Goal: Transaction & Acquisition: Obtain resource

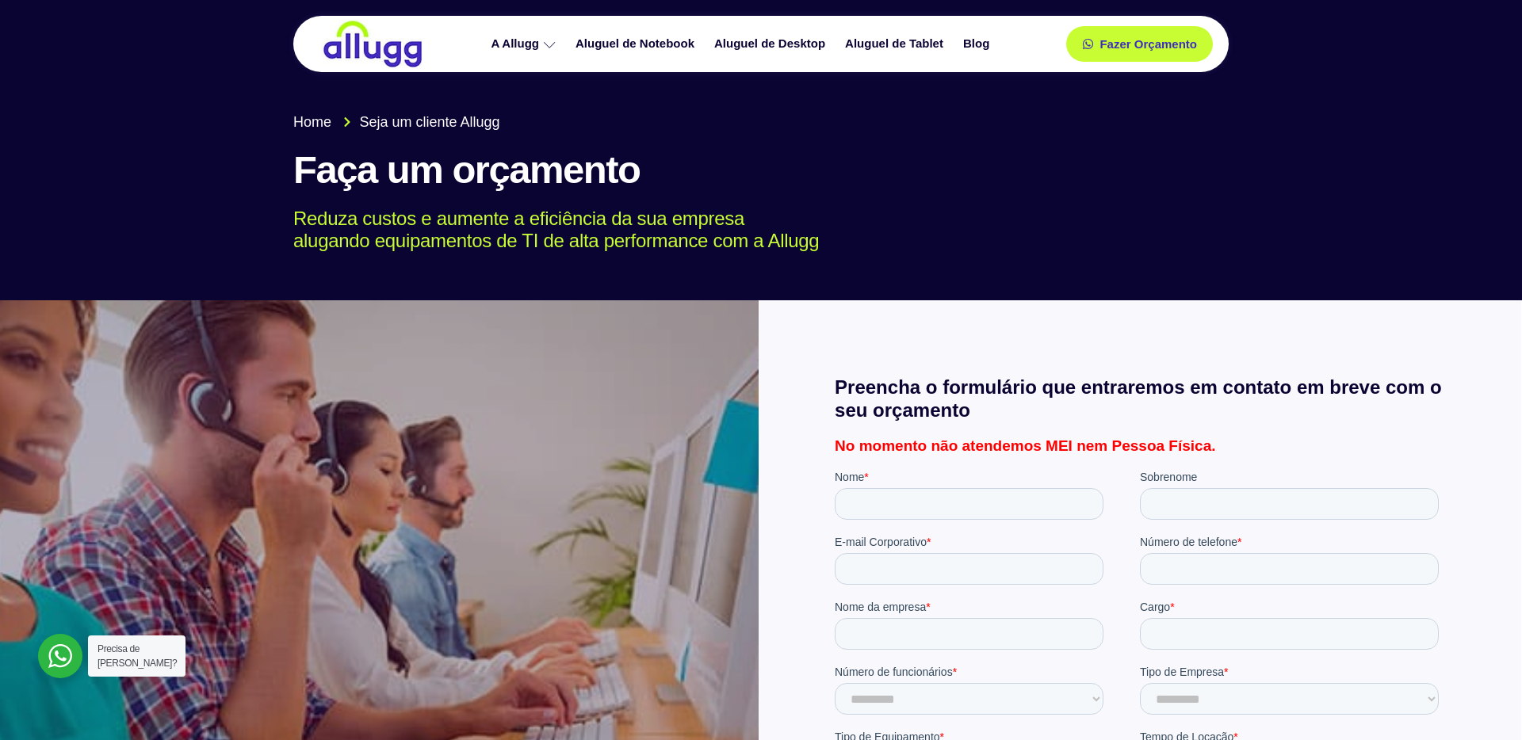
click at [395, 58] on img at bounding box center [372, 44] width 103 height 48
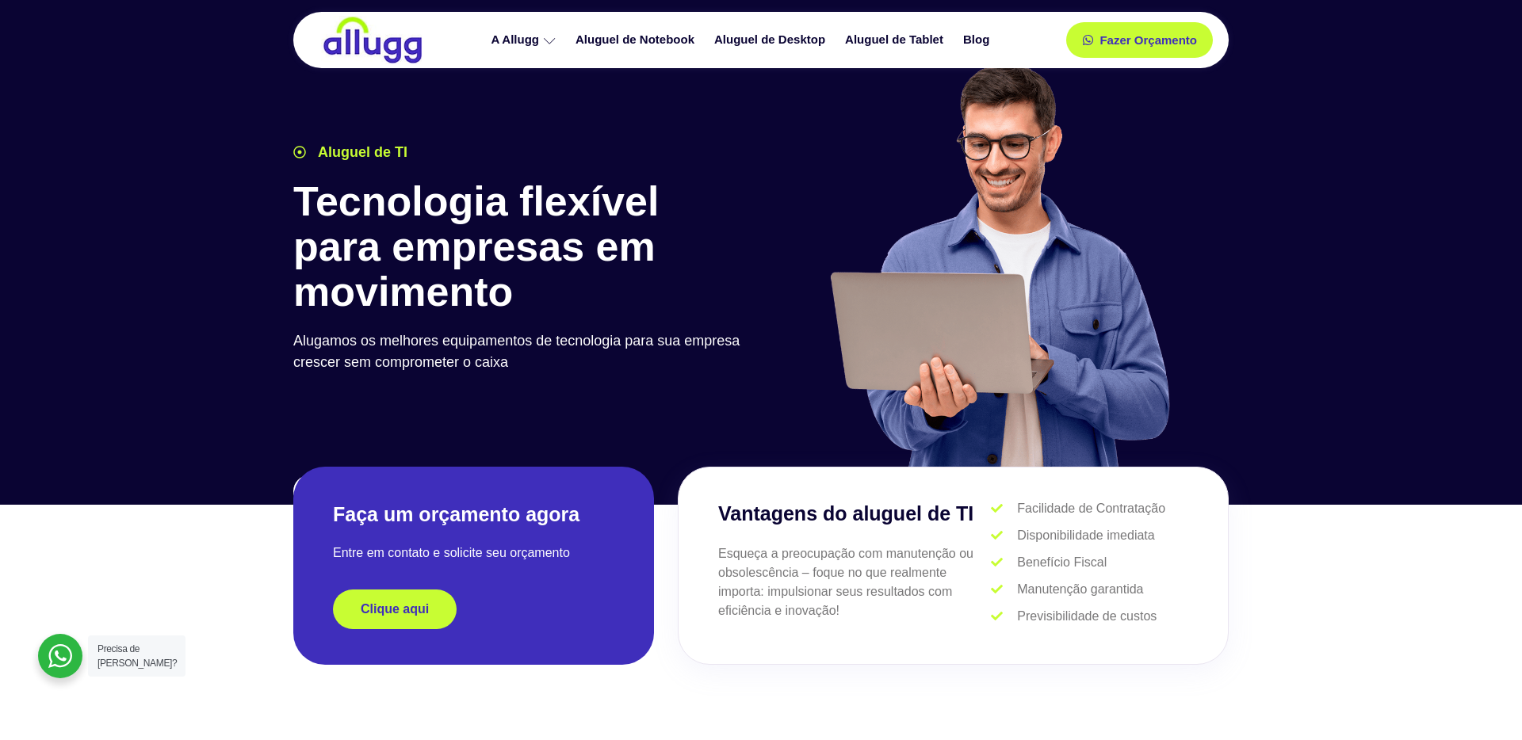
scroll to position [2, 0]
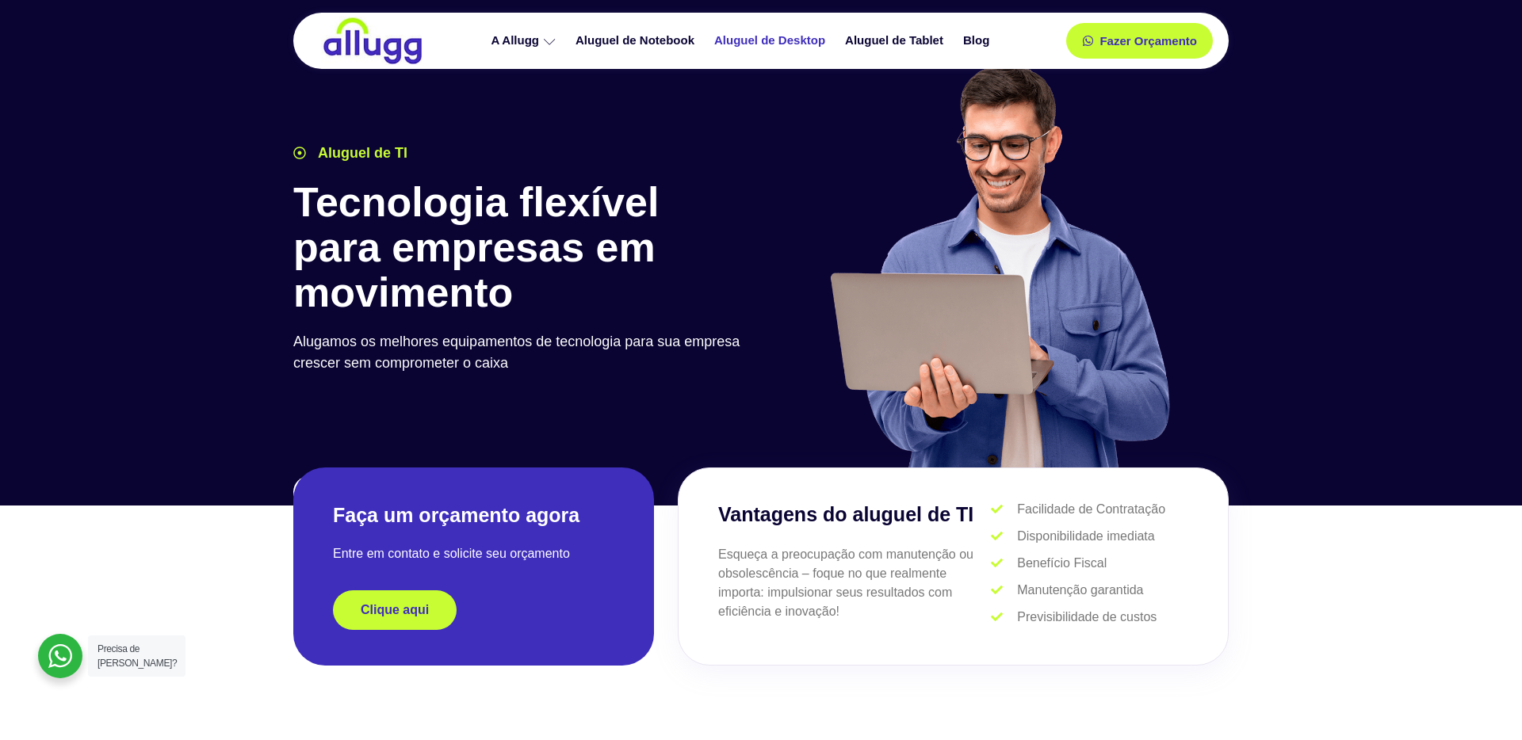
click at [803, 41] on link "Aluguel de Desktop" at bounding box center [771, 41] width 131 height 28
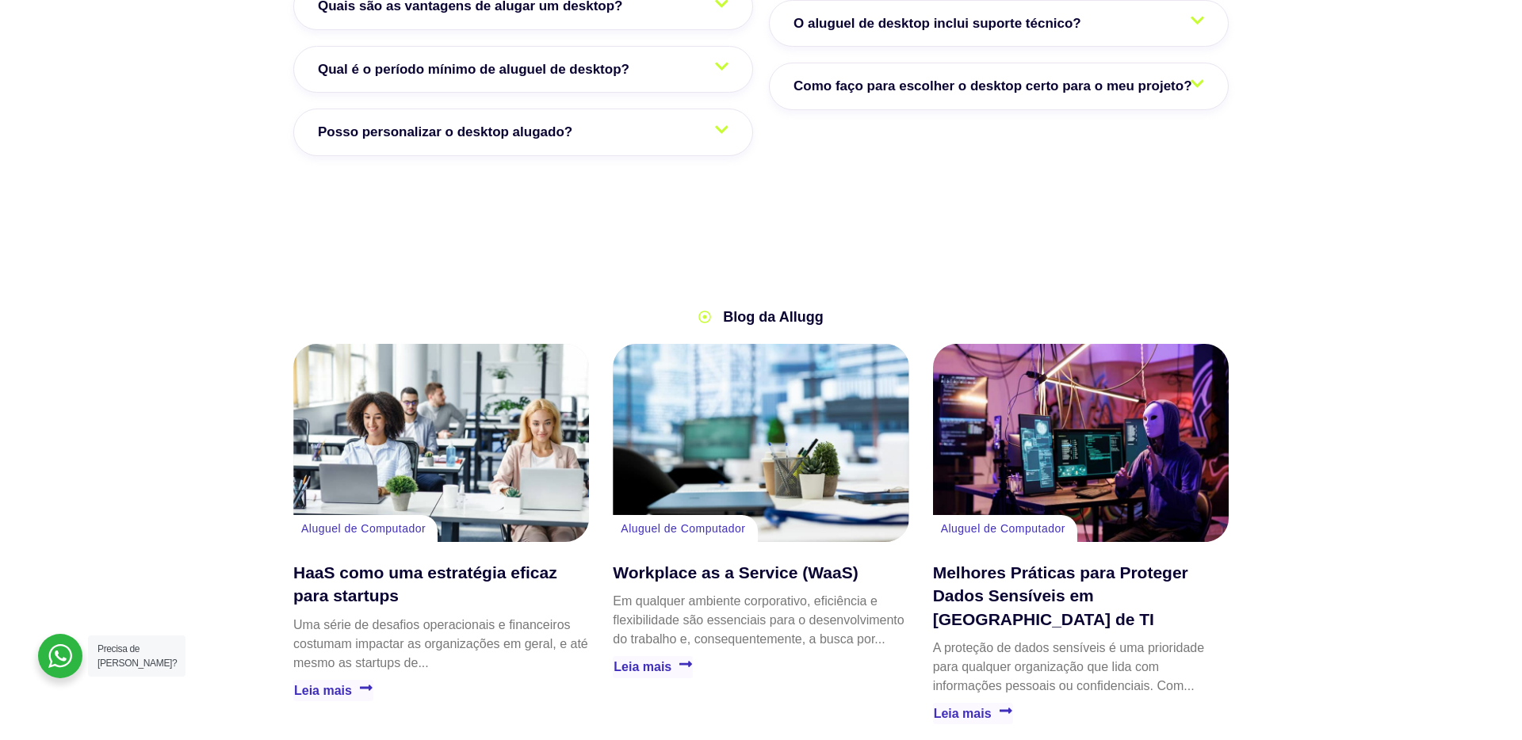
scroll to position [3428, 0]
